Goal: Information Seeking & Learning: Learn about a topic

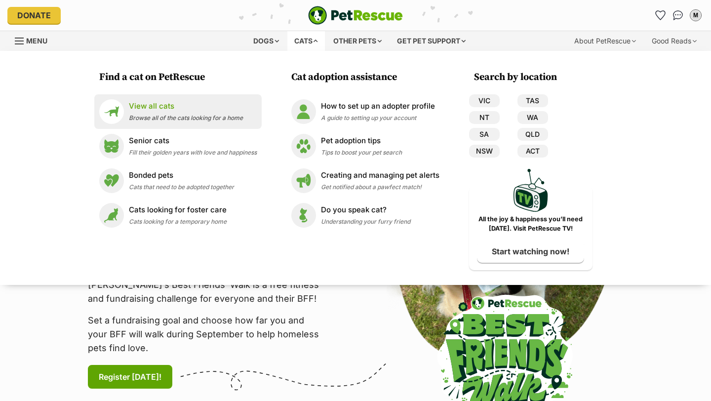
click at [172, 107] on p "View all cats" at bounding box center [186, 106] width 114 height 11
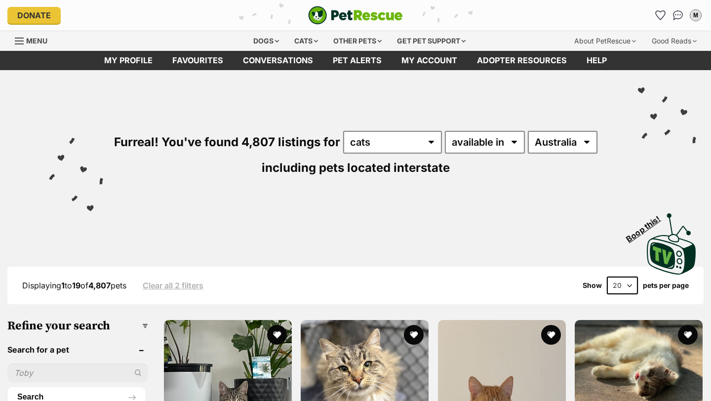
scroll to position [45, 0]
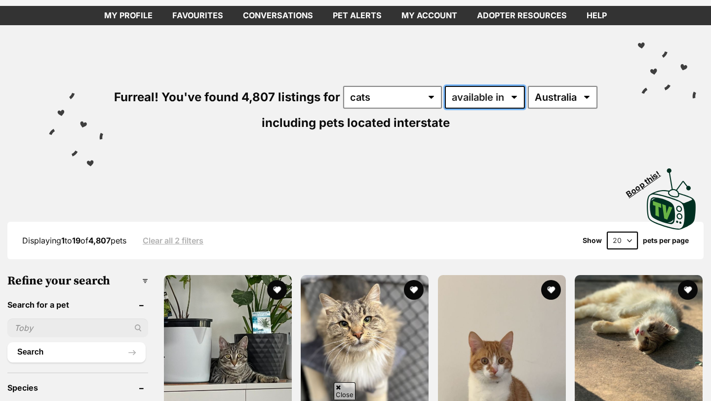
click at [475, 95] on select "available in located in" at bounding box center [485, 97] width 80 height 23
select select "disabled"
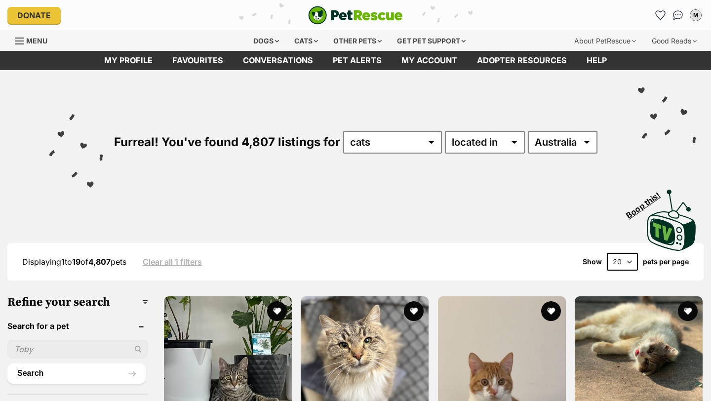
select select "SA"
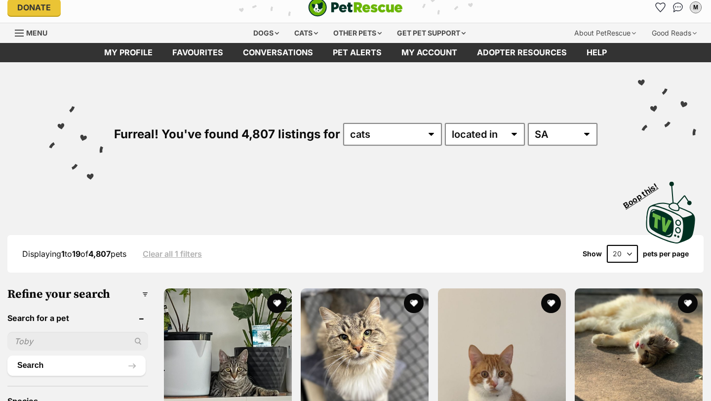
scroll to position [9, 0]
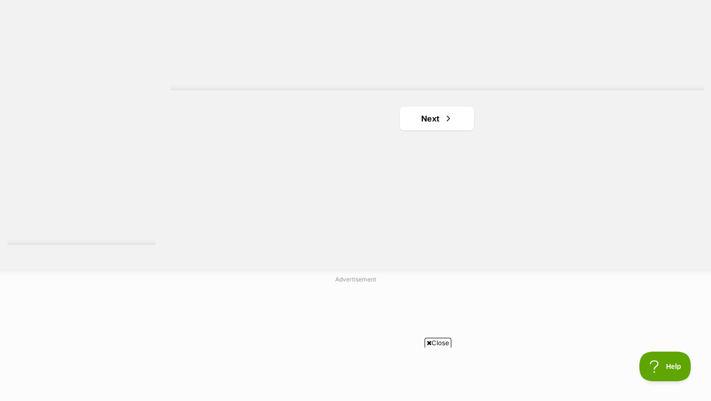
scroll to position [1827, 0]
click at [422, 115] on link "Next" at bounding box center [437, 106] width 74 height 24
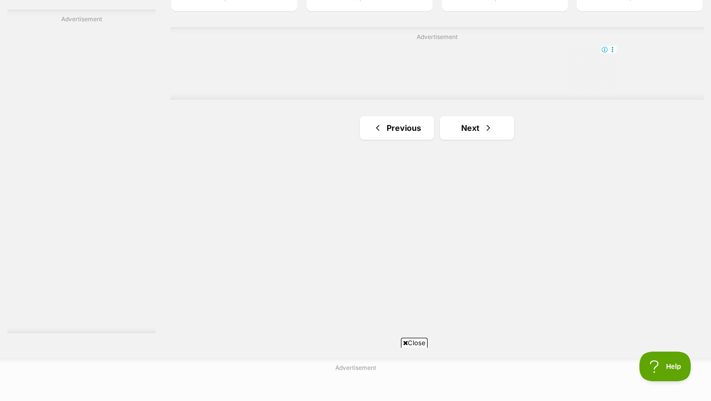
scroll to position [1783, 0]
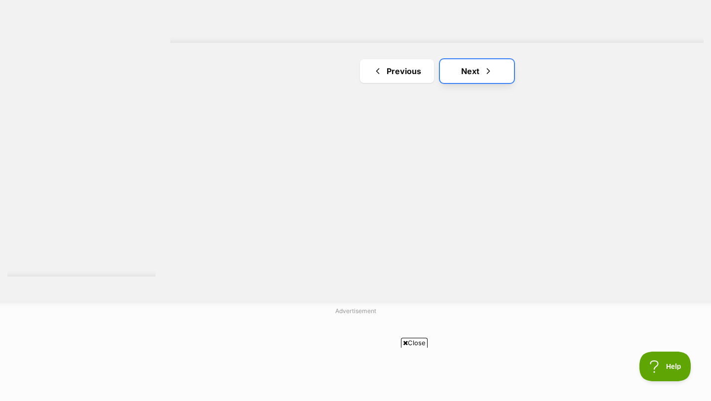
click at [469, 81] on link "Next" at bounding box center [477, 71] width 74 height 24
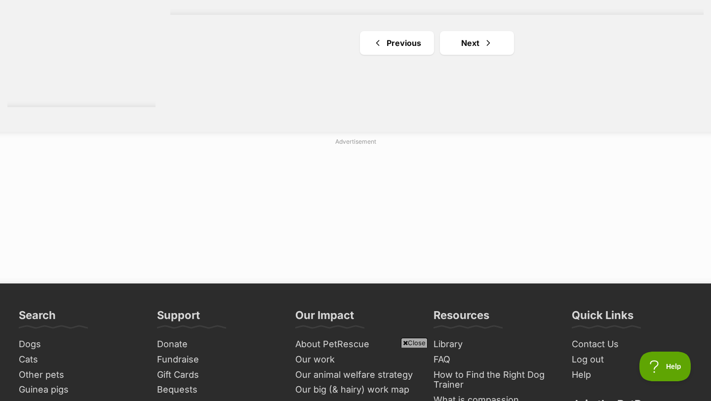
scroll to position [1940, 0]
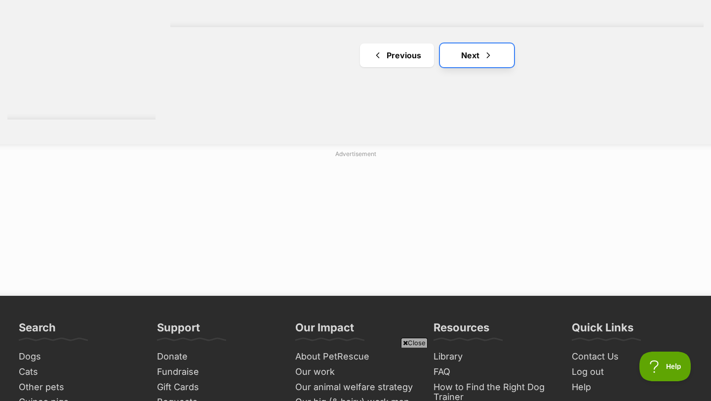
click at [450, 56] on link "Next" at bounding box center [477, 55] width 74 height 24
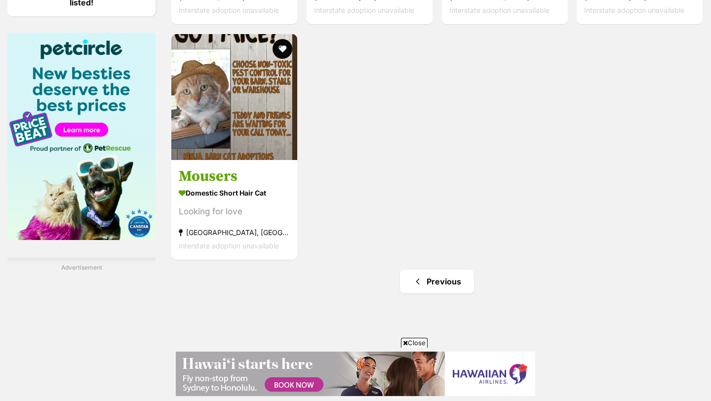
scroll to position [1489, 0]
